Goal: Information Seeking & Learning: Check status

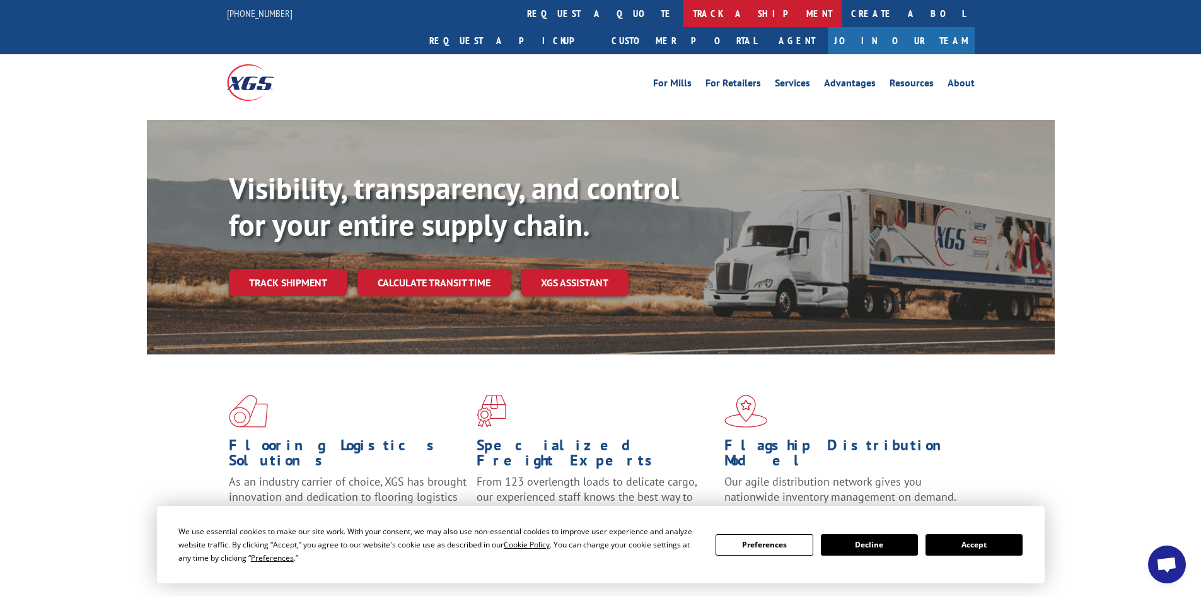
click at [683, 16] on link "track a shipment" at bounding box center [762, 13] width 158 height 27
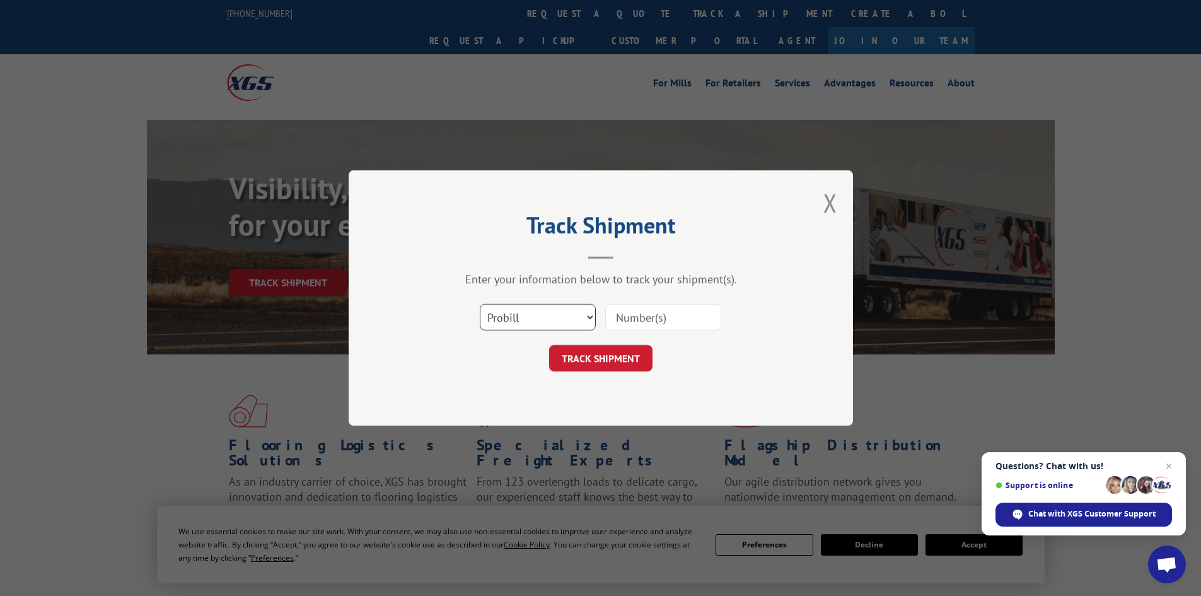
click at [589, 313] on select "Select category... Probill BOL PO" at bounding box center [538, 317] width 116 height 26
select select "bol"
click at [480, 304] on select "Select category... Probill BOL PO" at bounding box center [538, 317] width 116 height 26
click at [630, 316] on input at bounding box center [663, 317] width 116 height 26
paste input "6009801"
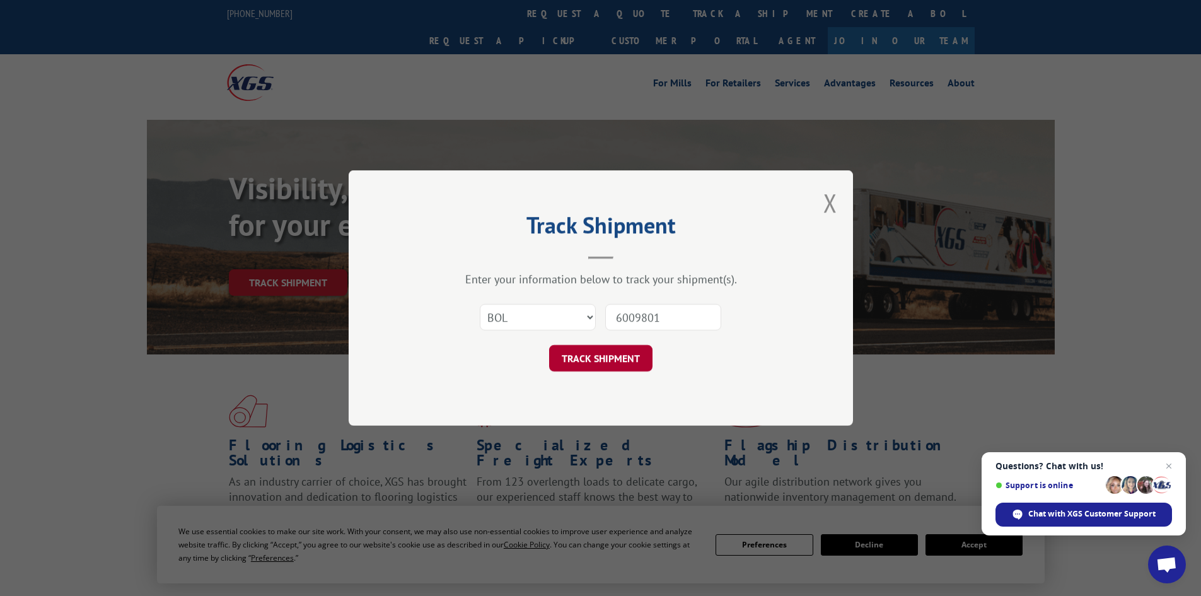
type input "6009801"
click at [620, 360] on button "TRACK SHIPMENT" at bounding box center [600, 358] width 103 height 26
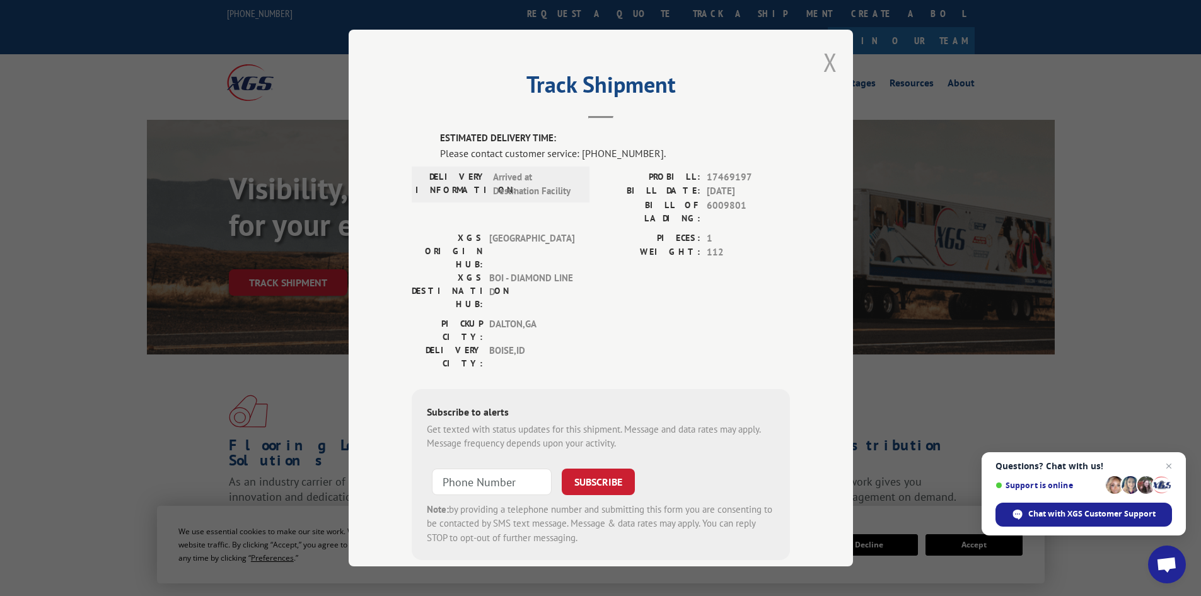
click at [827, 61] on button "Close modal" at bounding box center [830, 61] width 14 height 33
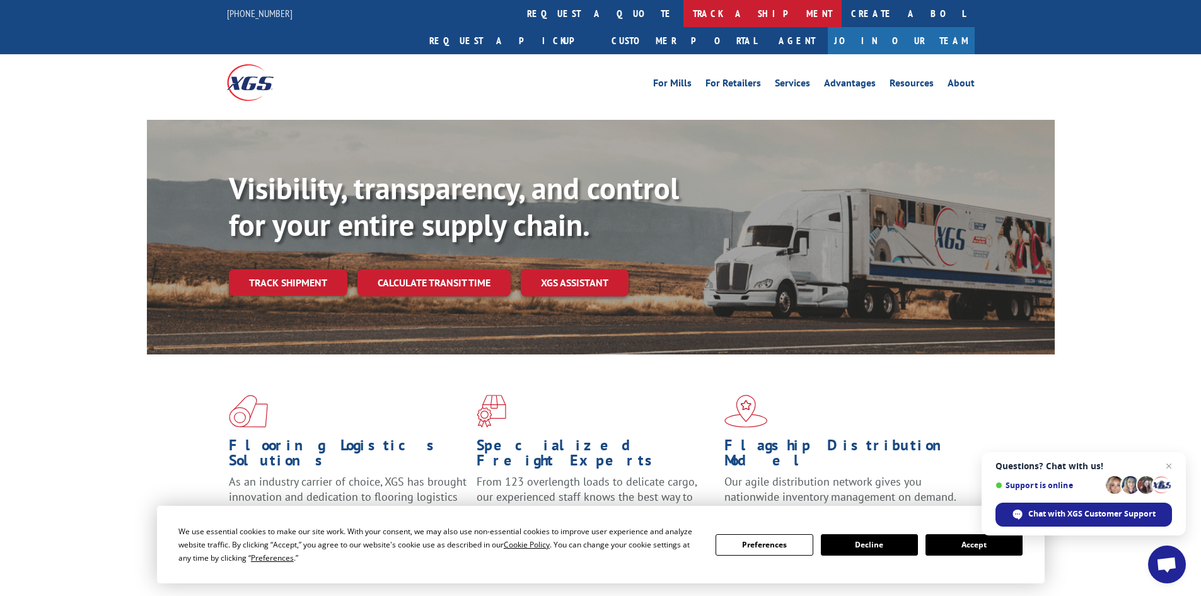
click at [683, 13] on link "track a shipment" at bounding box center [762, 13] width 158 height 27
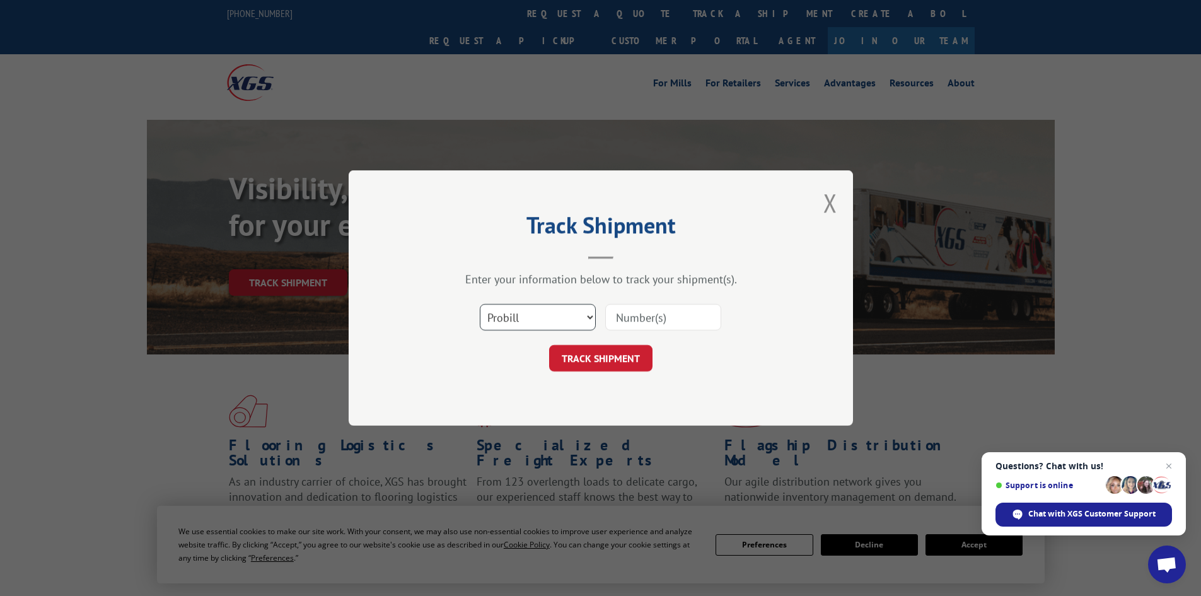
click at [591, 316] on select "Select category... Probill BOL PO" at bounding box center [538, 317] width 116 height 26
select select "bol"
click at [480, 304] on select "Select category... Probill BOL PO" at bounding box center [538, 317] width 116 height 26
click at [650, 314] on input at bounding box center [663, 317] width 116 height 26
paste input "5211768"
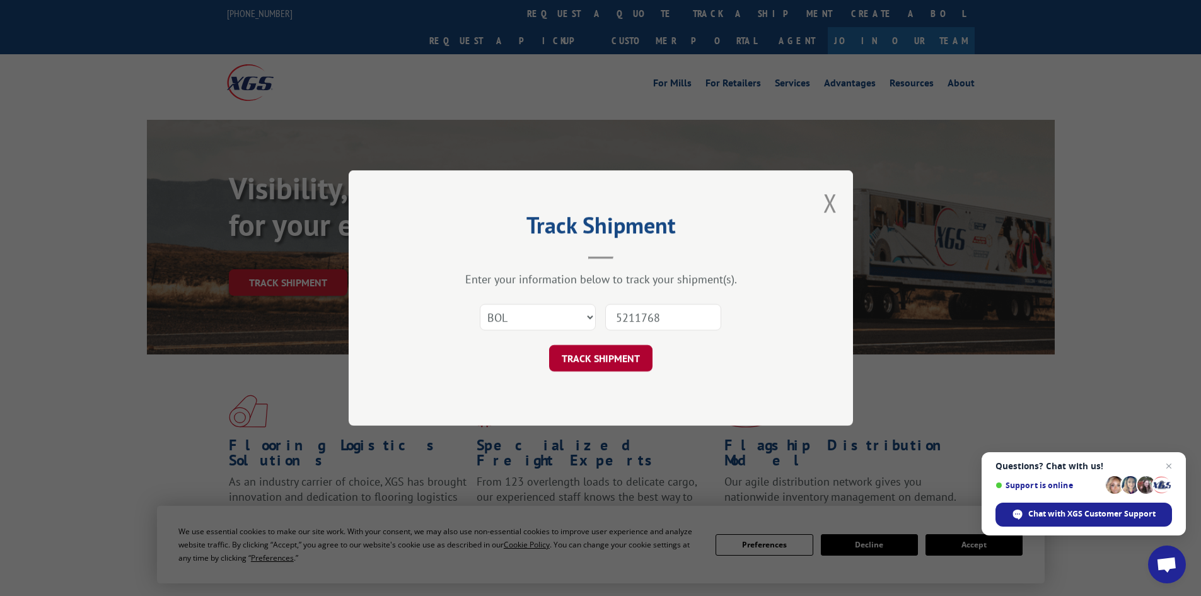
type input "5211768"
click at [622, 355] on button "TRACK SHIPMENT" at bounding box center [600, 358] width 103 height 26
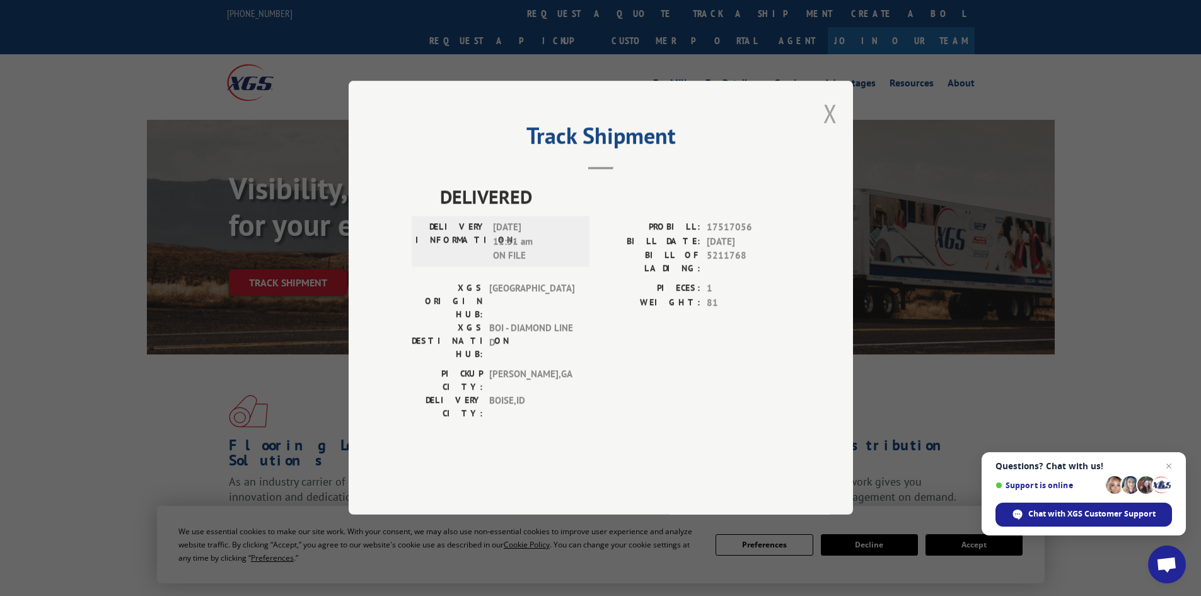
click at [835, 130] on button "Close modal" at bounding box center [830, 112] width 14 height 33
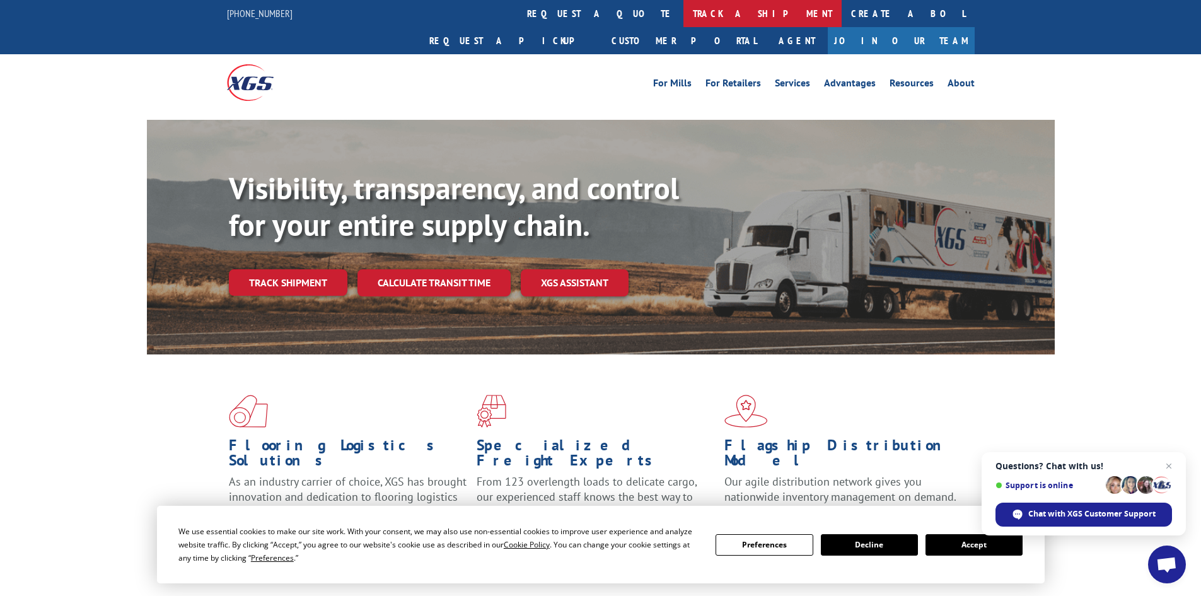
click at [683, 19] on link "track a shipment" at bounding box center [762, 13] width 158 height 27
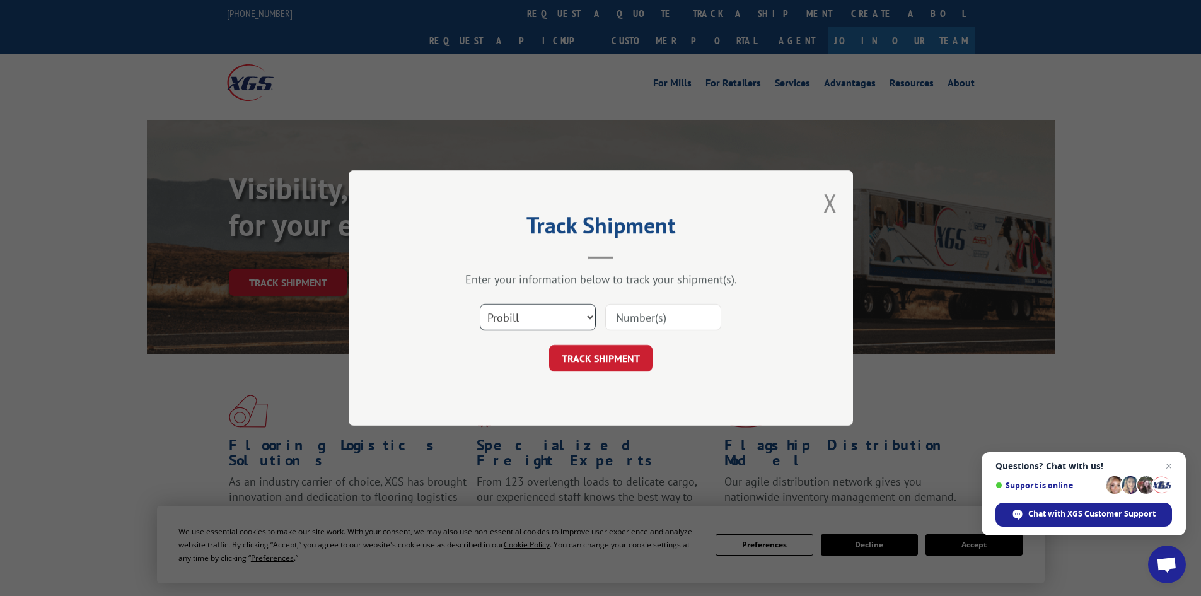
click at [583, 316] on select "Select category... Probill BOL PO" at bounding box center [538, 317] width 116 height 26
select select "bol"
click at [480, 304] on select "Select category... Probill BOL PO" at bounding box center [538, 317] width 116 height 26
click at [632, 318] on input at bounding box center [663, 317] width 116 height 26
paste input "5225889"
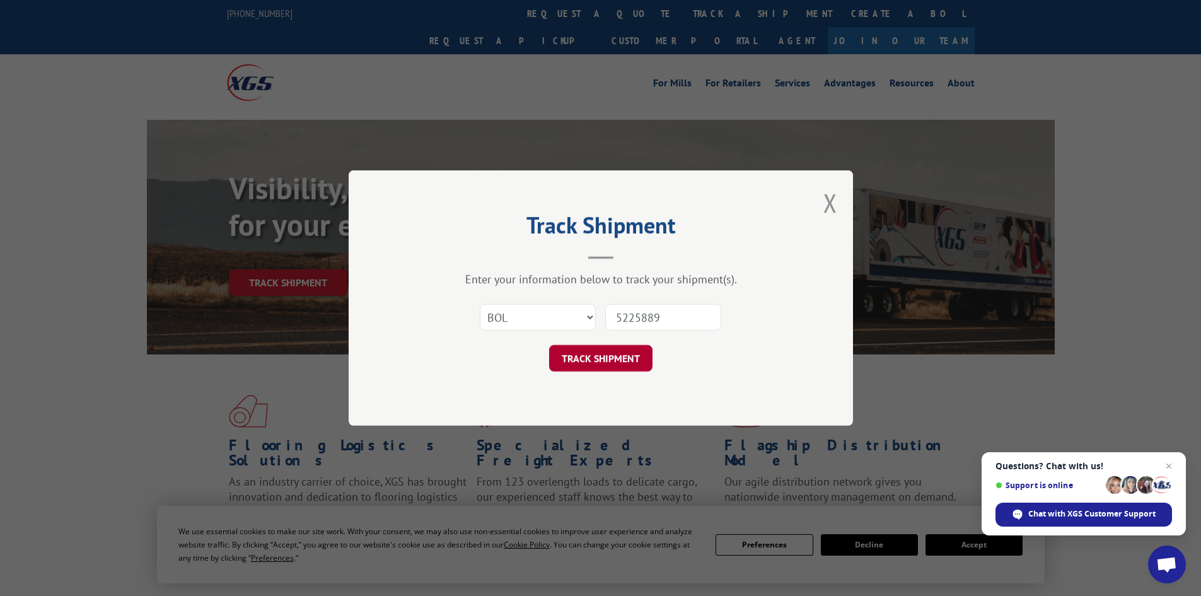
type input "5225889"
click at [618, 353] on button "TRACK SHIPMENT" at bounding box center [600, 358] width 103 height 26
